Goal: Task Accomplishment & Management: Use online tool/utility

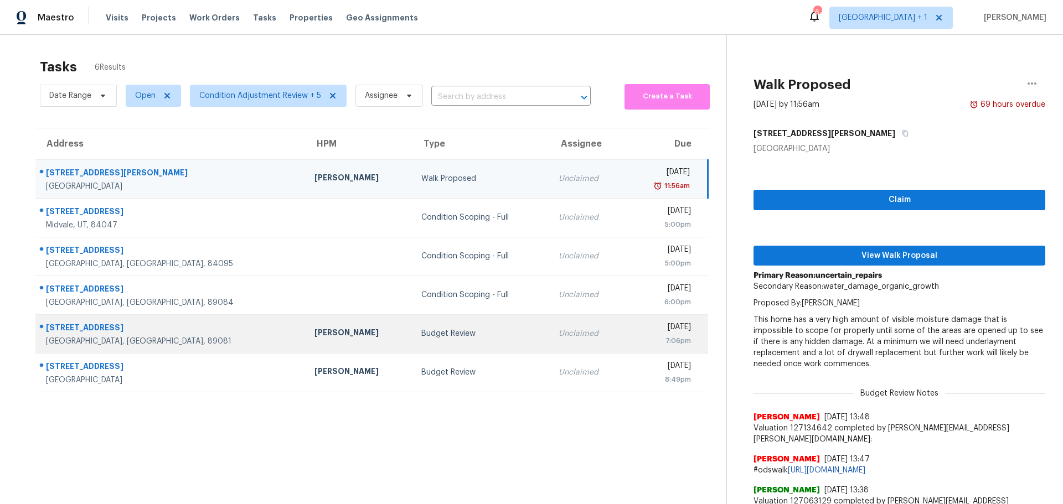
click at [314, 340] on div "[PERSON_NAME]" at bounding box center [358, 334] width 89 height 14
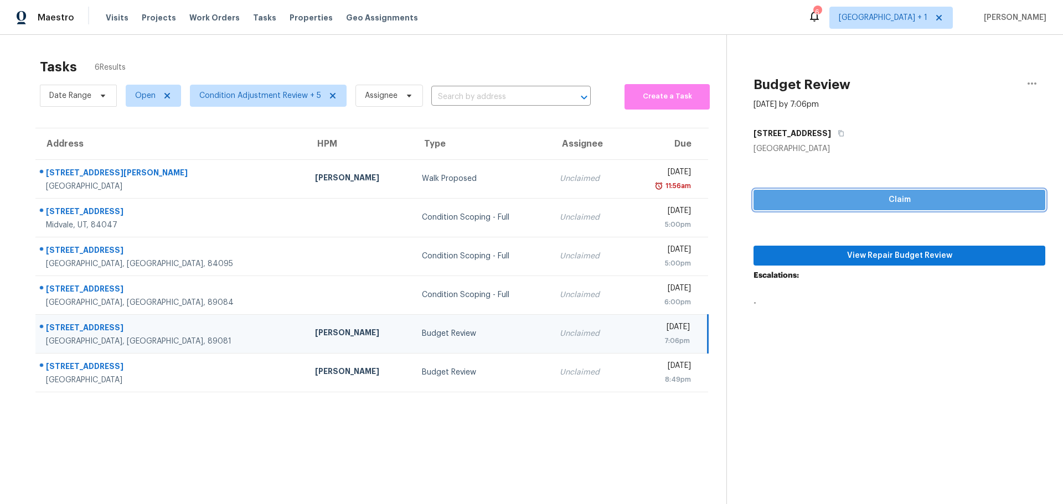
drag, startPoint x: 860, startPoint y: 198, endPoint x: 792, endPoint y: 210, distance: 69.2
click at [859, 199] on span "Claim" at bounding box center [899, 200] width 274 height 14
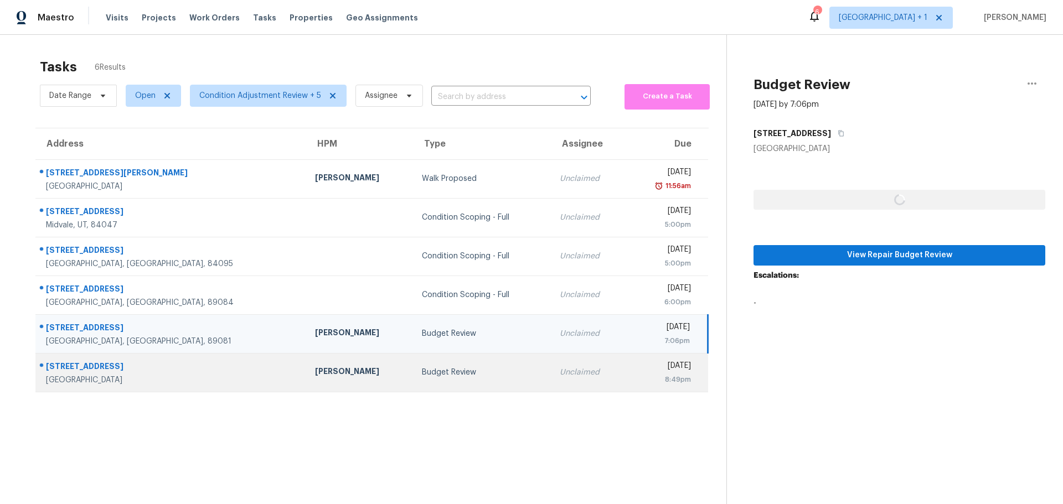
click at [439, 373] on div "Budget Review" at bounding box center [482, 372] width 120 height 11
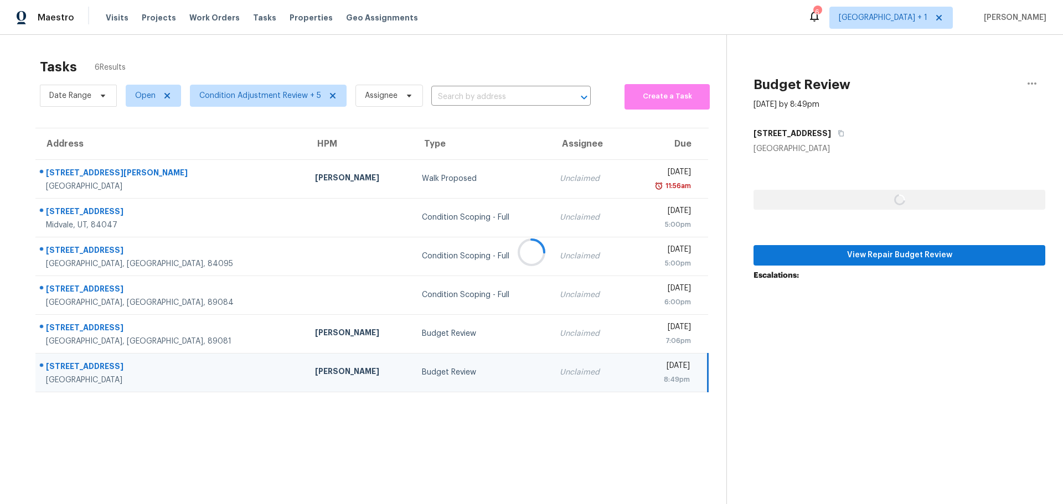
click at [864, 193] on div at bounding box center [531, 252] width 1063 height 504
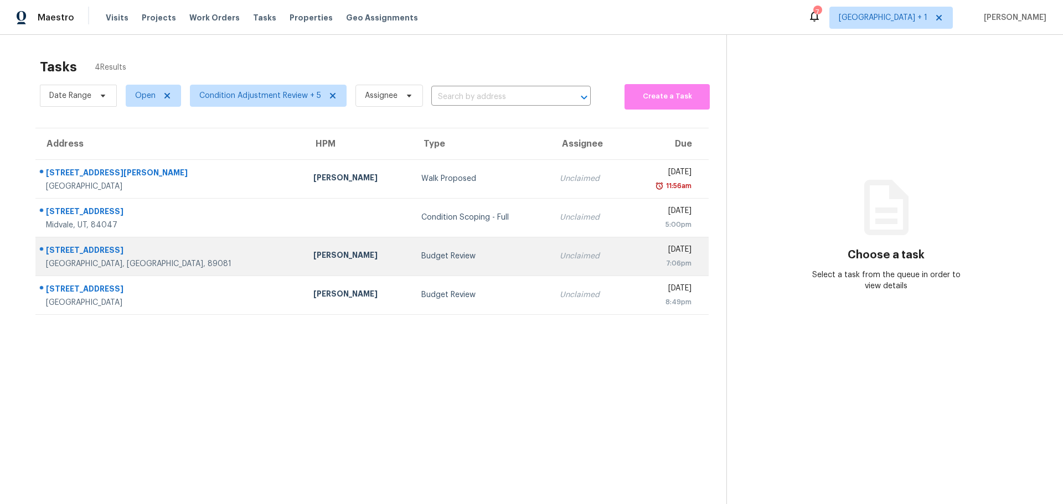
click at [422, 262] on td "Budget Review" at bounding box center [481, 256] width 138 height 39
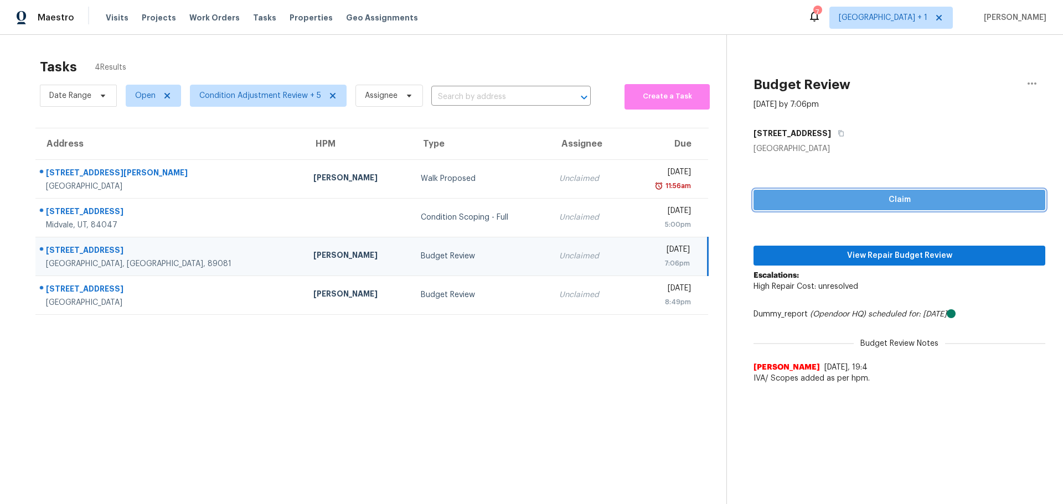
click at [943, 200] on span "Claim" at bounding box center [899, 200] width 274 height 14
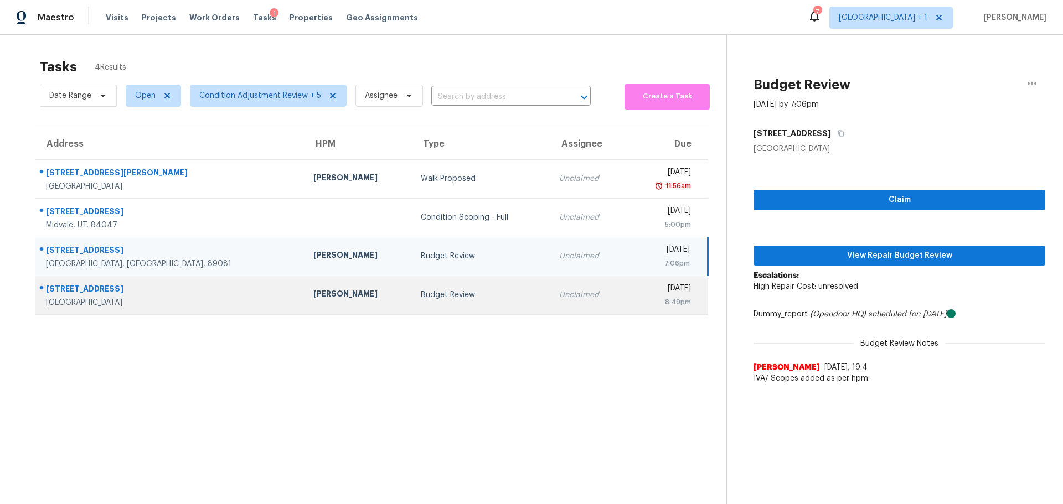
click at [453, 289] on td "Budget Review" at bounding box center [481, 295] width 138 height 39
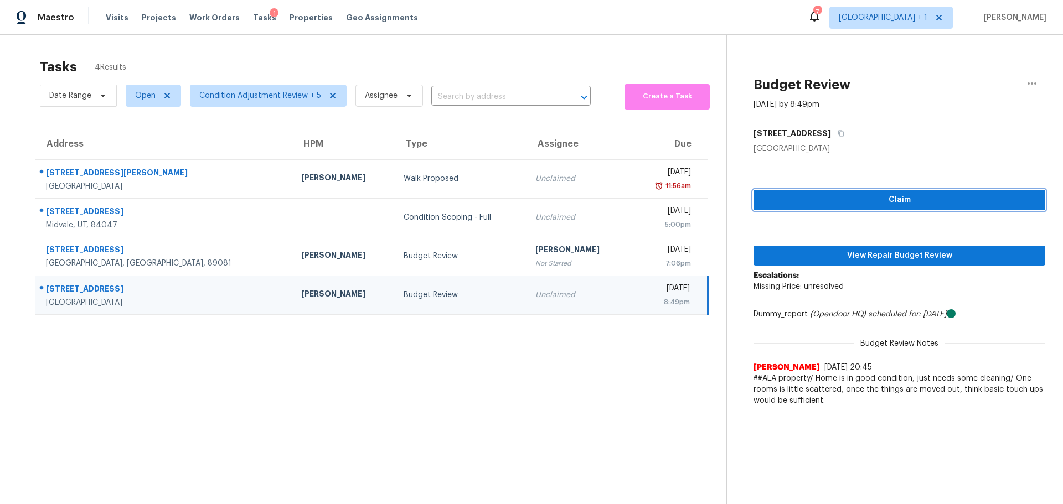
click at [787, 198] on span "Claim" at bounding box center [899, 200] width 274 height 14
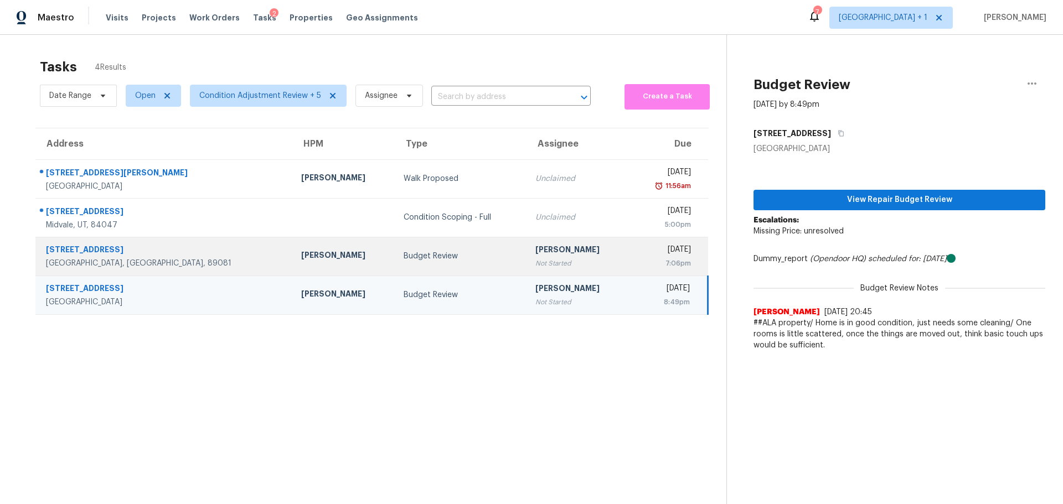
click at [544, 261] on div "Not Started" at bounding box center [577, 263] width 85 height 11
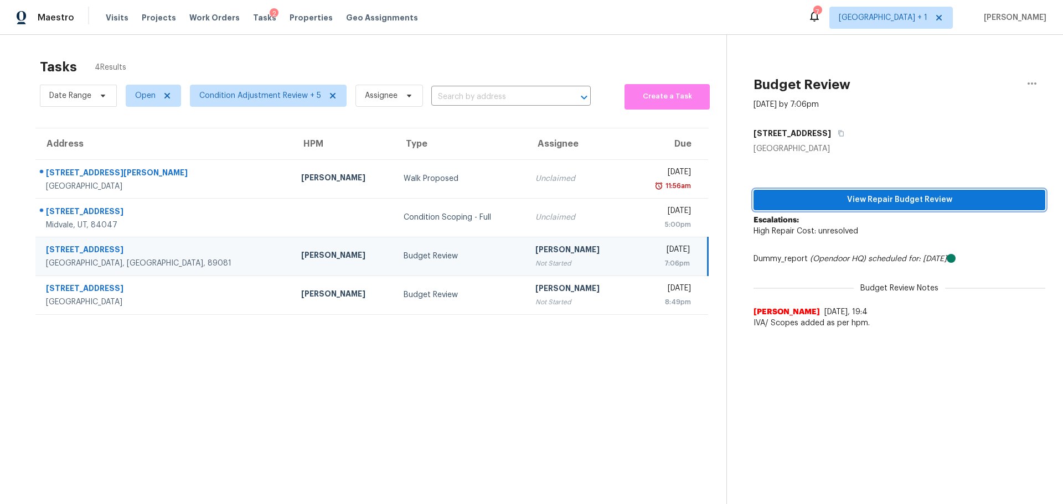
click at [863, 198] on span "View Repair Budget Review" at bounding box center [899, 200] width 274 height 14
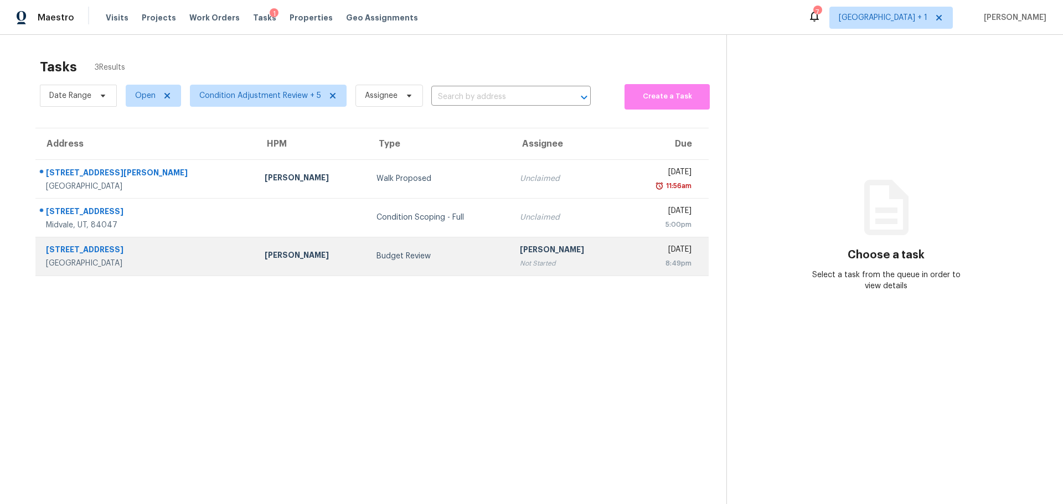
click at [265, 261] on div "[PERSON_NAME]" at bounding box center [312, 257] width 94 height 14
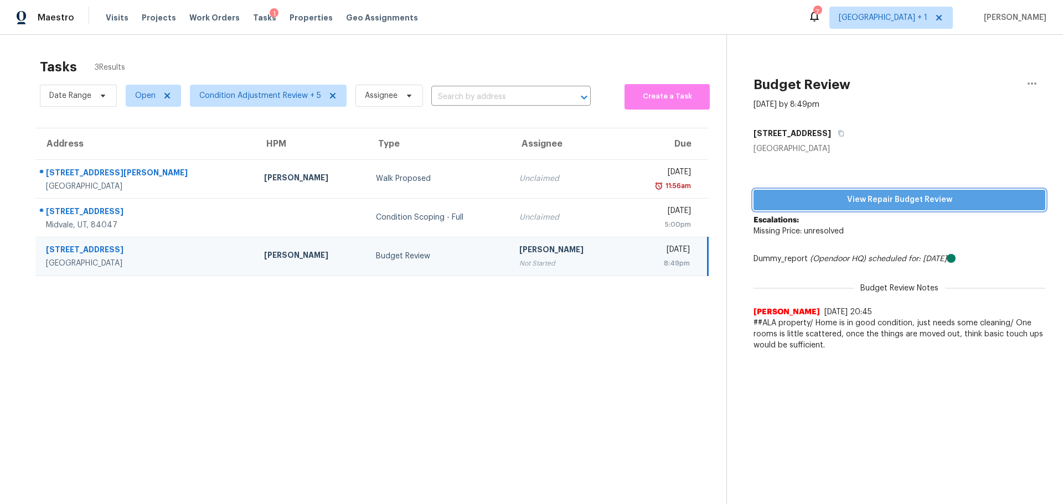
click at [832, 198] on span "View Repair Budget Review" at bounding box center [899, 200] width 274 height 14
